Goal: Task Accomplishment & Management: Complete application form

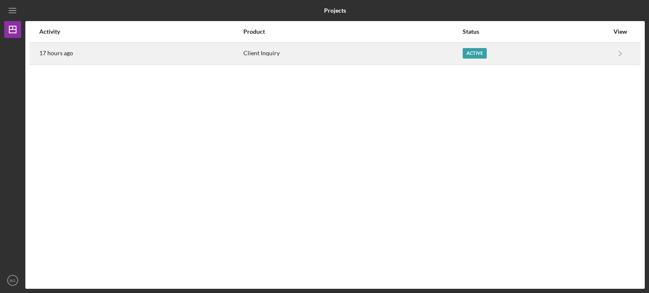
click at [610, 56] on link "Icon/Navigate" at bounding box center [619, 53] width 21 height 21
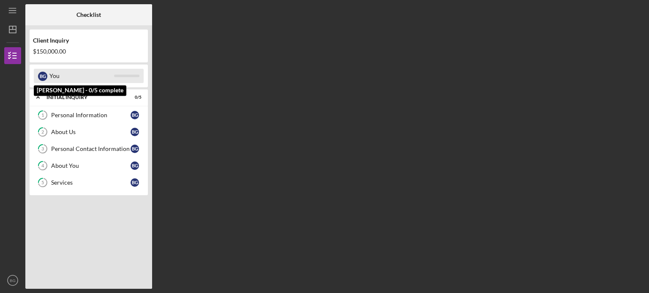
click at [48, 74] on div "B G You" at bounding box center [89, 76] width 110 height 14
click at [122, 77] on div "B G You" at bounding box center [89, 76] width 110 height 14
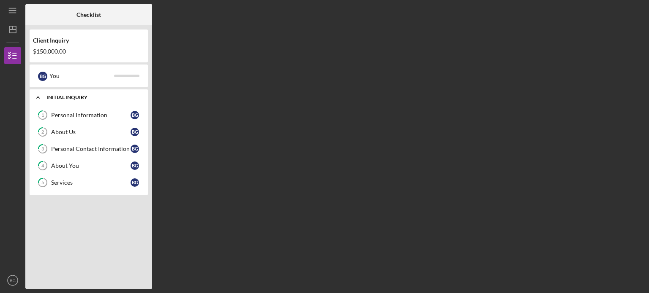
click at [98, 103] on div "Icon/Expander Initial Inquiry 0 / 5" at bounding box center [89, 97] width 118 height 17
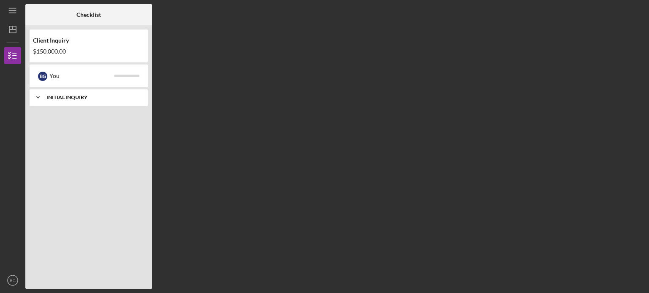
click at [97, 103] on div "Icon/Expander Initial Inquiry 0 / 5" at bounding box center [89, 97] width 118 height 17
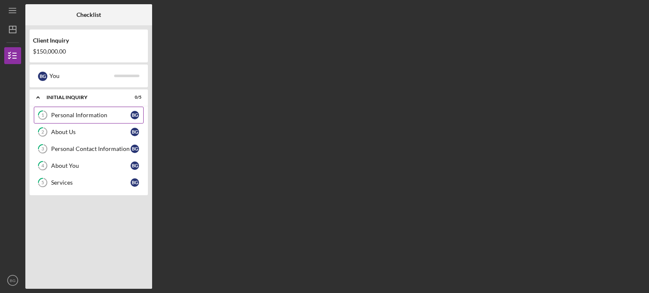
click at [95, 116] on div "Personal Information" at bounding box center [90, 115] width 79 height 7
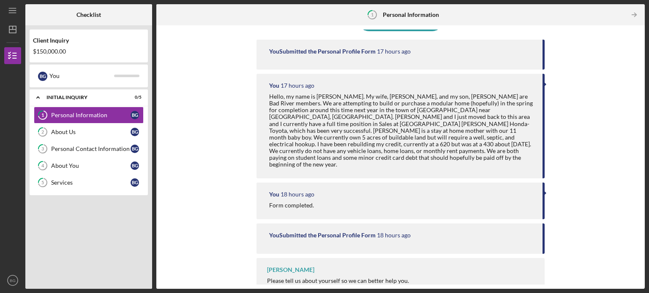
scroll to position [91, 0]
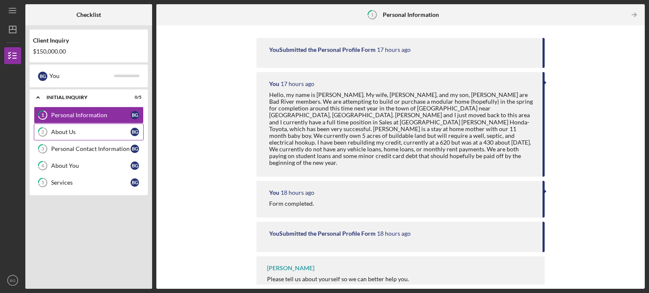
click at [72, 131] on div "About Us" at bounding box center [90, 132] width 79 height 7
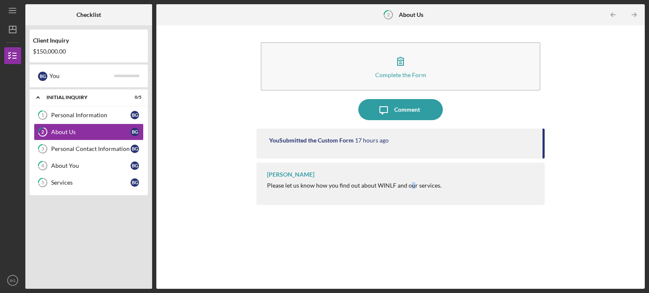
click at [407, 193] on div "Lisa Schuman Please let us know how you find out about WINLF and our services." at bounding box center [400, 184] width 288 height 42
click at [319, 152] on div "You Submitted the Custom Form 17 hours ago" at bounding box center [400, 144] width 288 height 30
click at [71, 149] on div "Personal Contact Information" at bounding box center [90, 149] width 79 height 7
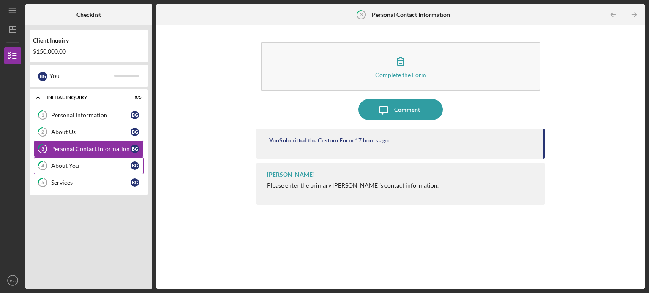
click at [74, 163] on div "About You" at bounding box center [90, 166] width 79 height 7
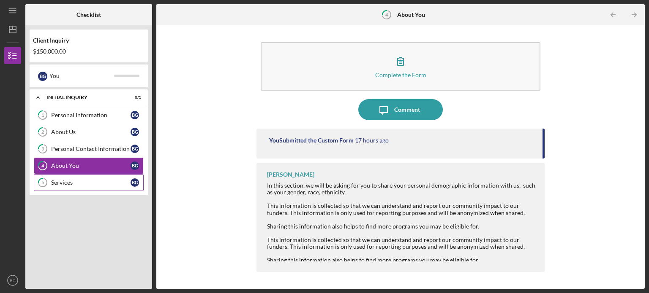
click at [76, 179] on div "Services" at bounding box center [90, 182] width 79 height 7
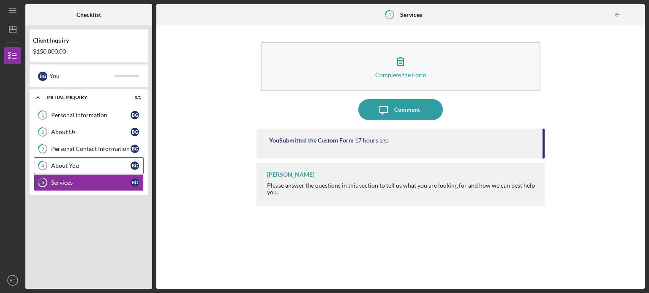
click at [76, 171] on link "4 About You B G" at bounding box center [89, 166] width 110 height 17
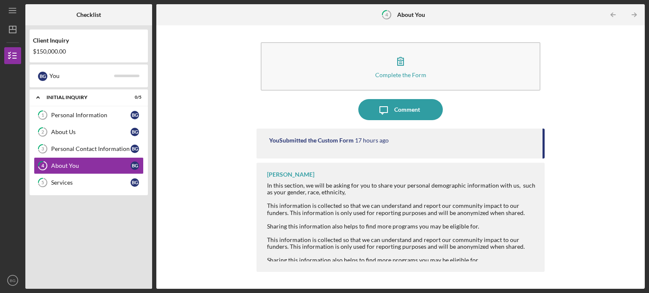
click at [337, 257] on div "Sharing this information also helps to find more programs you may be eligible f…" at bounding box center [401, 260] width 269 height 7
